Goal: Task Accomplishment & Management: Manage account settings

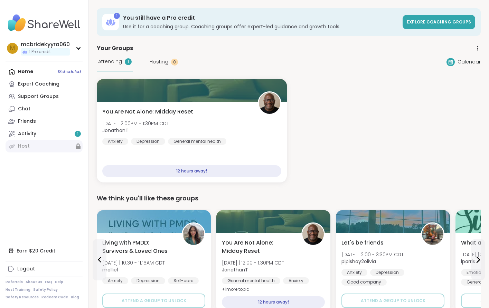
click at [67, 148] on link "Host" at bounding box center [44, 146] width 77 height 12
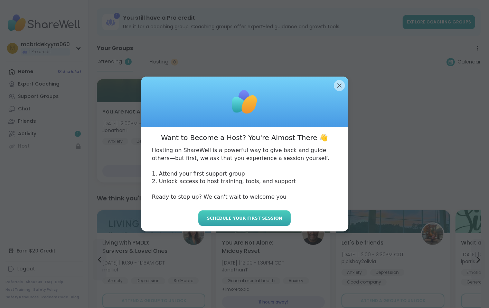
click at [230, 221] on span "Schedule your first session" at bounding box center [244, 219] width 75 height 6
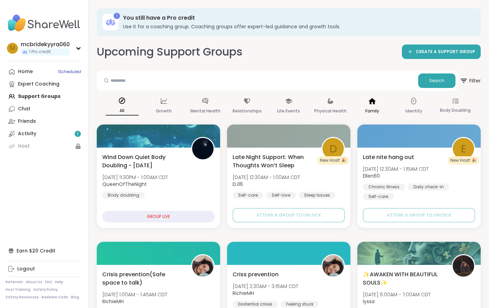
click at [369, 101] on icon at bounding box center [372, 101] width 8 height 8
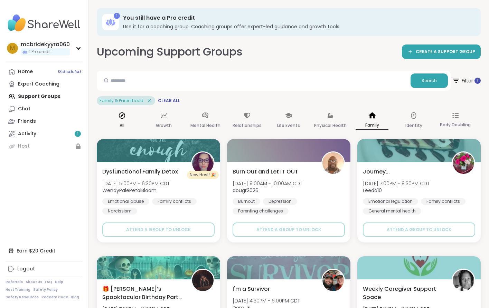
click at [128, 124] on div "All" at bounding box center [122, 121] width 33 height 26
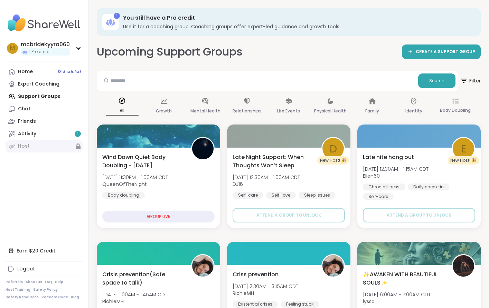
click at [58, 146] on link "Host" at bounding box center [44, 146] width 77 height 12
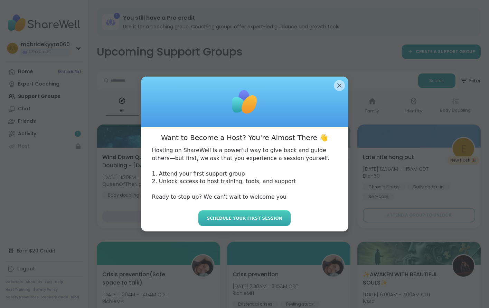
click at [255, 216] on span "Schedule your first session" at bounding box center [244, 219] width 75 height 6
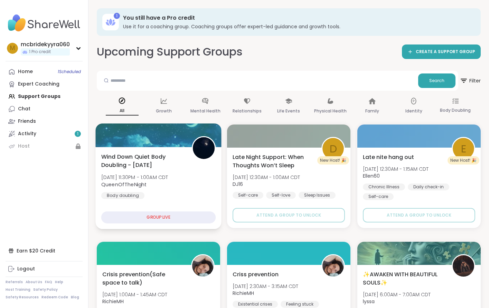
click at [182, 221] on div "GROUP LIVE" at bounding box center [158, 218] width 115 height 12
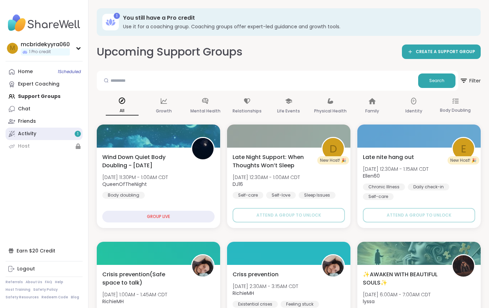
click at [58, 131] on link "Activity 1" at bounding box center [44, 134] width 77 height 12
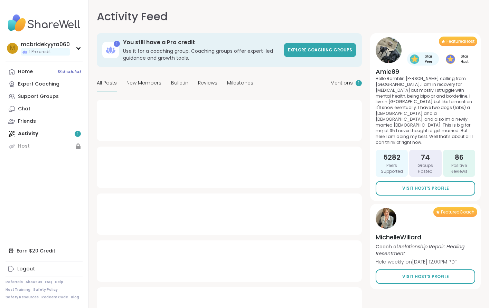
type textarea "*"
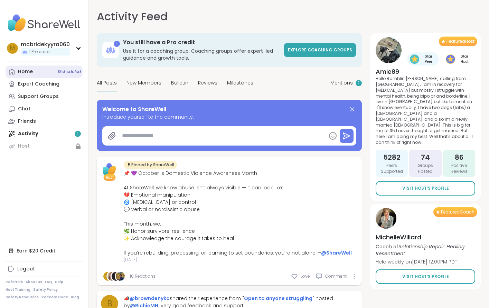
click at [39, 74] on link "Home 1 Scheduled" at bounding box center [44, 72] width 77 height 12
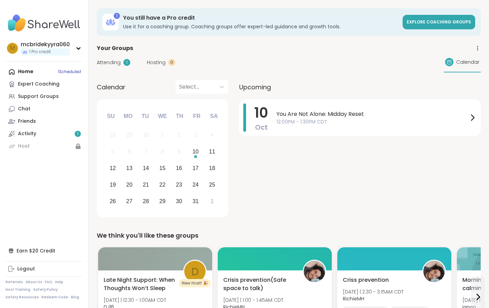
click at [121, 66] on div "Attending 1" at bounding box center [114, 62] width 34 height 7
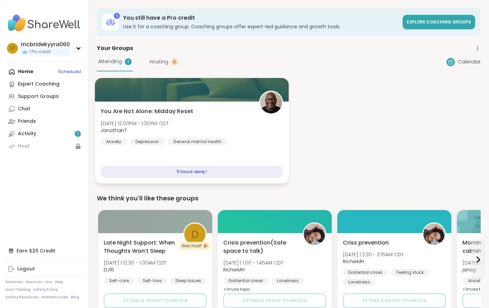
click at [138, 160] on div "You Are Not Alone: Midday Reset [DATE] 12:00PM - 1:30PM CDT JonathanT Anxiety […" at bounding box center [191, 143] width 193 height 82
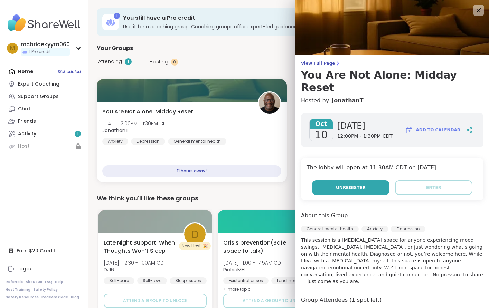
click at [343, 185] on span "Unregister" at bounding box center [351, 188] width 30 height 6
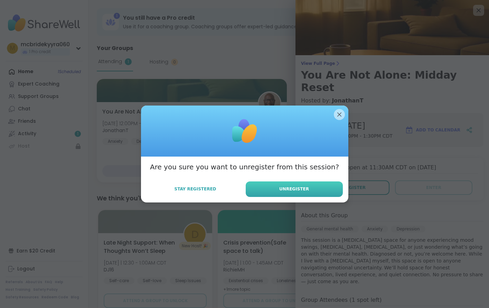
click at [279, 187] on button "Unregister" at bounding box center [294, 190] width 97 height 16
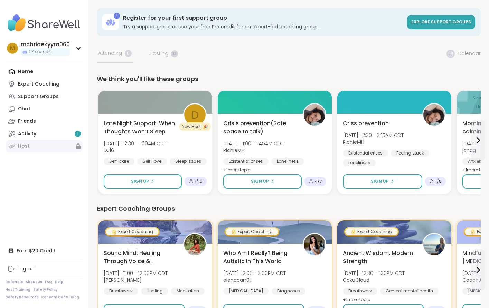
click at [43, 142] on link "Host" at bounding box center [44, 146] width 77 height 12
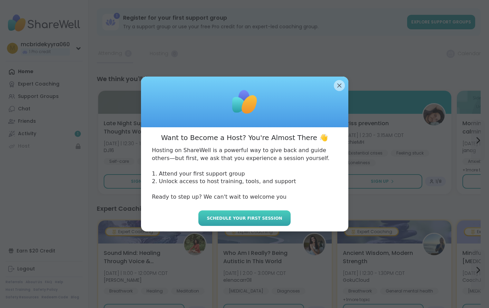
click at [233, 220] on span "Schedule your first session" at bounding box center [244, 219] width 75 height 6
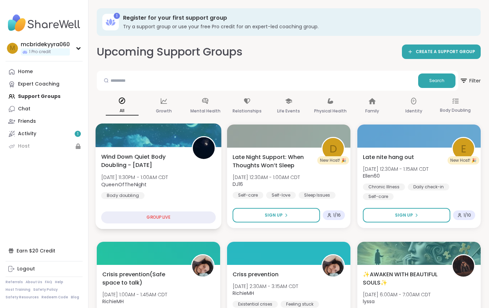
click at [209, 219] on div "GROUP LIVE" at bounding box center [158, 218] width 115 height 12
